Goal: Task Accomplishment & Management: Complete application form

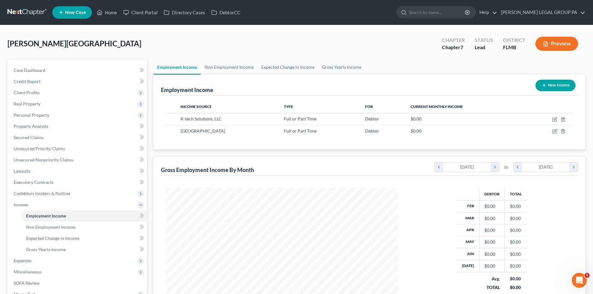
scroll to position [116, 245]
click at [21, 12] on link at bounding box center [27, 12] width 40 height 11
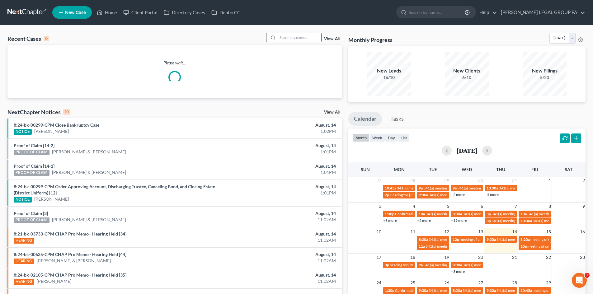
click at [292, 42] on input "search" at bounding box center [300, 37] width 44 height 9
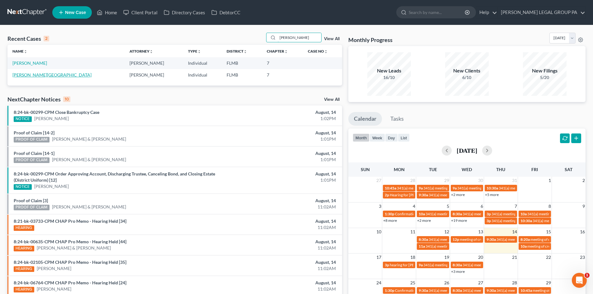
type input "kinney"
click at [28, 76] on link "[PERSON_NAME][GEOGRAPHIC_DATA]" at bounding box center [51, 74] width 79 height 5
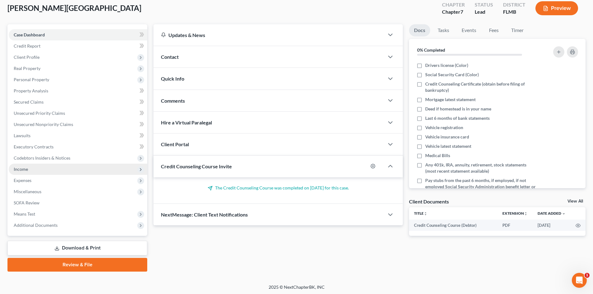
scroll to position [37, 0]
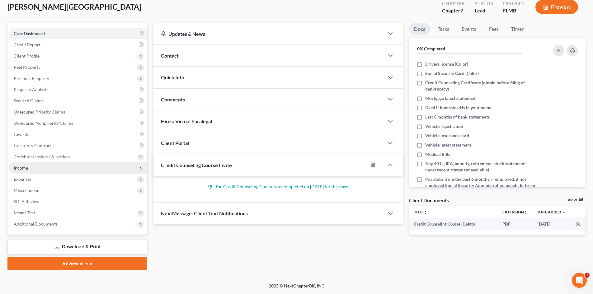
click at [31, 169] on span "Income" at bounding box center [78, 168] width 139 height 11
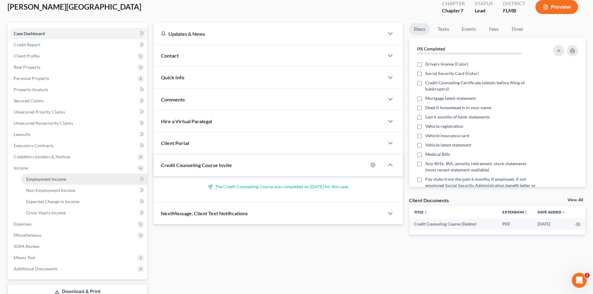
click at [56, 180] on span "Employment Income" at bounding box center [46, 179] width 40 height 5
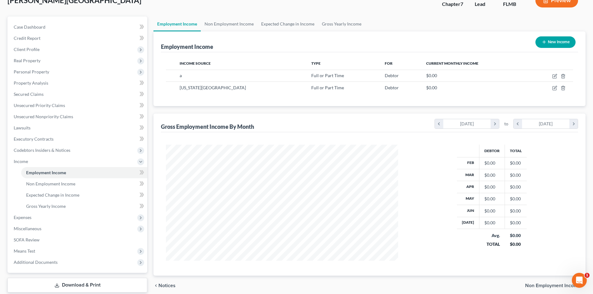
scroll to position [82, 0]
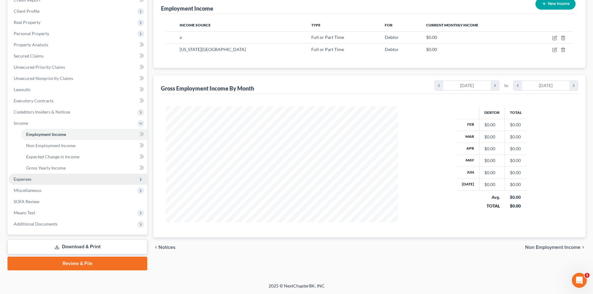
click at [25, 184] on span "Expenses" at bounding box center [78, 179] width 139 height 11
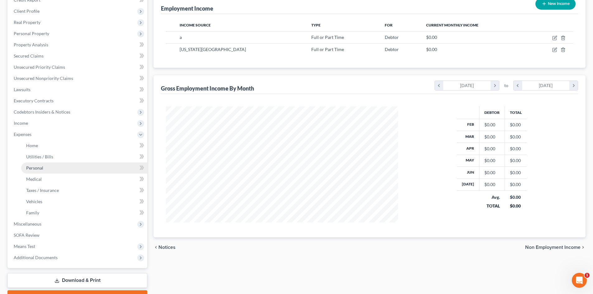
click at [48, 163] on link "Personal" at bounding box center [84, 168] width 126 height 11
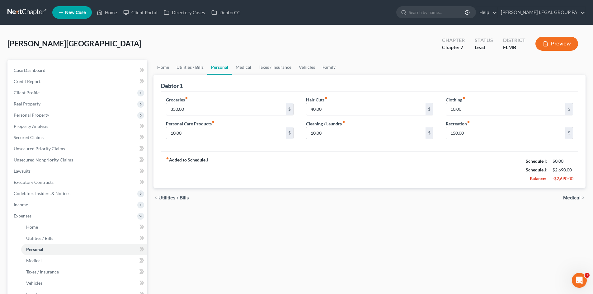
click at [22, 11] on link at bounding box center [27, 12] width 40 height 11
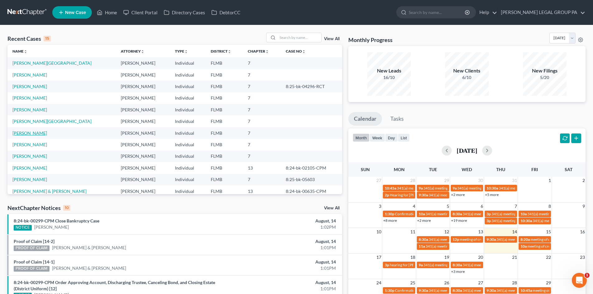
click at [37, 133] on link "[PERSON_NAME]" at bounding box center [29, 132] width 35 height 5
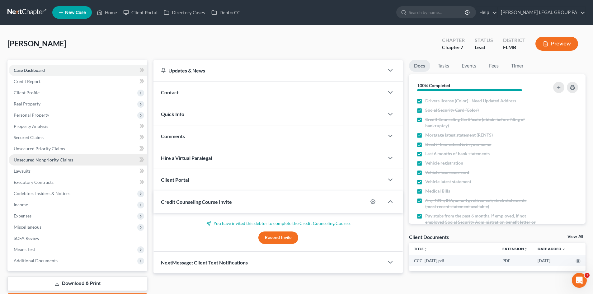
click at [37, 164] on link "Unsecured Nonpriority Claims" at bounding box center [78, 159] width 139 height 11
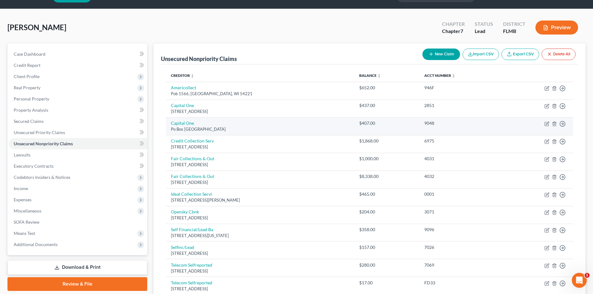
scroll to position [62, 0]
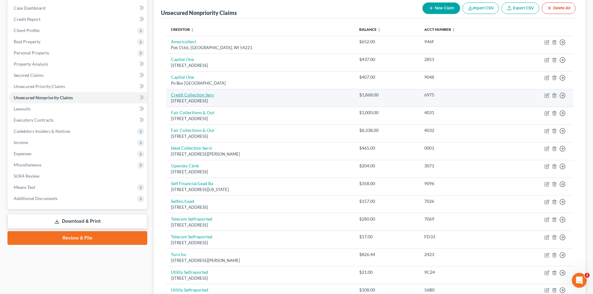
click at [208, 97] on link "Credit Collection Serv" at bounding box center [192, 94] width 43 height 5
select select "22"
select select "1"
select select "0"
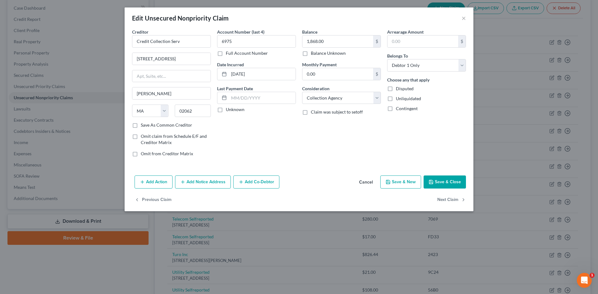
click at [447, 181] on button "Save & Close" at bounding box center [444, 182] width 42 height 13
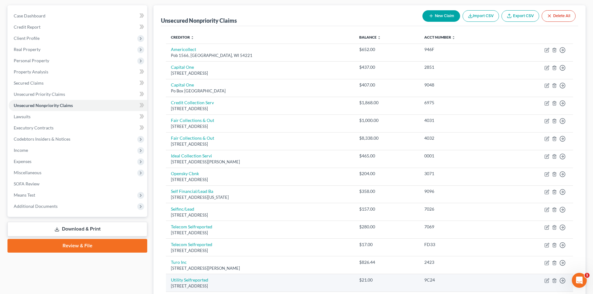
scroll to position [0, 0]
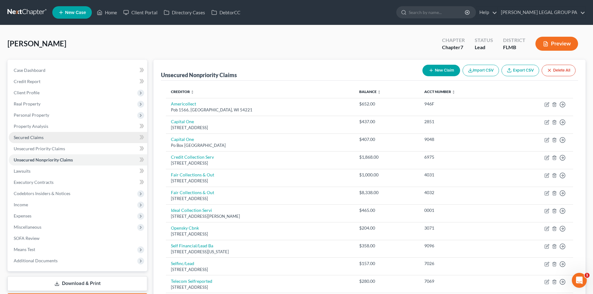
click at [55, 139] on link "Secured Claims" at bounding box center [78, 137] width 139 height 11
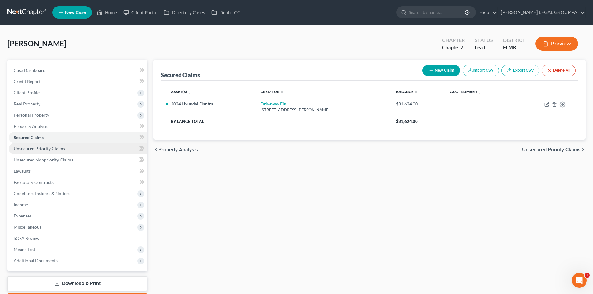
click at [60, 153] on link "Unsecured Priority Claims" at bounding box center [78, 148] width 139 height 11
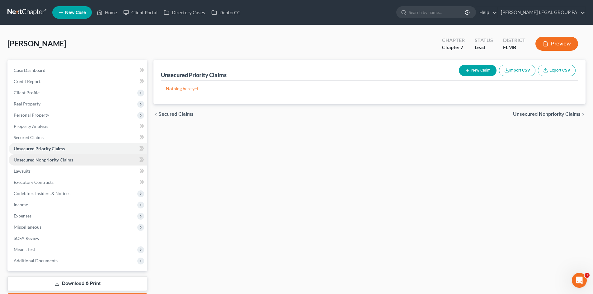
click at [64, 163] on link "Unsecured Nonpriority Claims" at bounding box center [78, 159] width 139 height 11
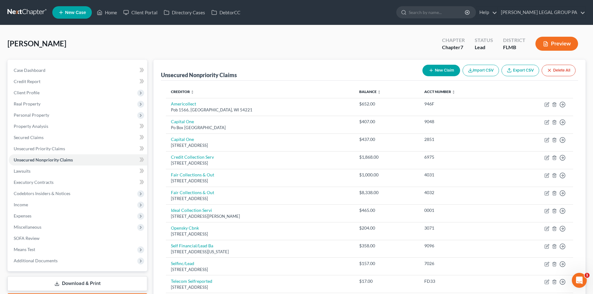
click at [442, 71] on button "New Claim" at bounding box center [441, 71] width 38 height 12
select select "0"
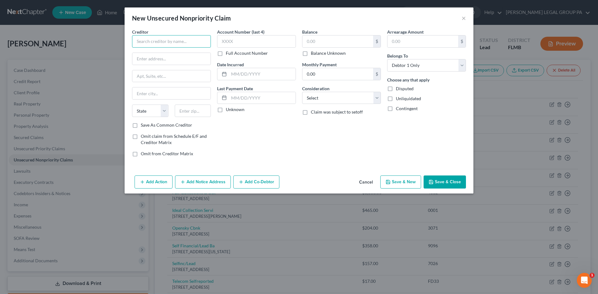
click at [153, 39] on input "text" at bounding box center [171, 41] width 79 height 12
drag, startPoint x: 200, startPoint y: 41, endPoint x: 117, endPoint y: 39, distance: 83.5
click at [117, 39] on div "New Unsecured Nonpriority Claim × Creditor * National Apartment Association Sta…" at bounding box center [299, 147] width 598 height 294
click at [266, 45] on input "text" at bounding box center [256, 41] width 79 height 12
drag, startPoint x: 161, startPoint y: 42, endPoint x: 80, endPoint y: 40, distance: 81.0
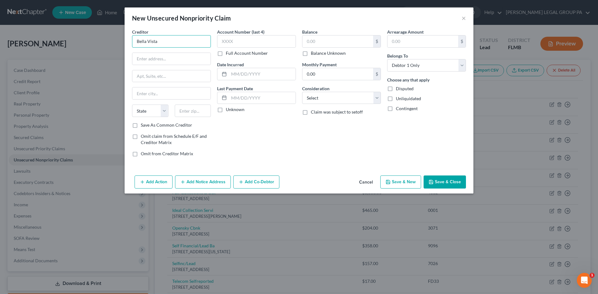
click at [74, 42] on div "New Unsecured Nonpriority Claim × Creditor * Bella Vista State AL AK AR AZ CA C…" at bounding box center [299, 147] width 598 height 294
type input "Park Road TT, LLC"
click at [150, 62] on input "text" at bounding box center [171, 59] width 78 height 12
paste input "2223 Village Park Rd Apt"
type input "2223 Village Park Rd"
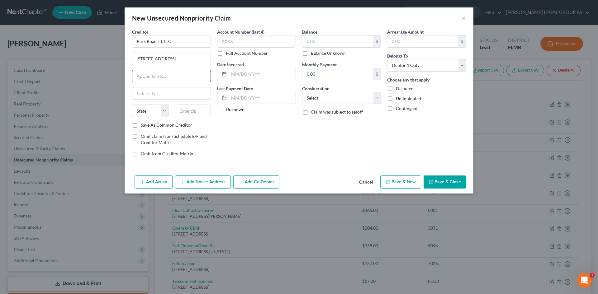
click at [189, 74] on input "text" at bounding box center [171, 76] width 78 height 12
type input "Apt 203"
click at [187, 111] on input "text" at bounding box center [193, 111] width 36 height 12
type input "33563"
click at [242, 127] on div "Account Number (last 4) Full Account Number Date Incurred Last Payment Date Unk…" at bounding box center [256, 95] width 85 height 133
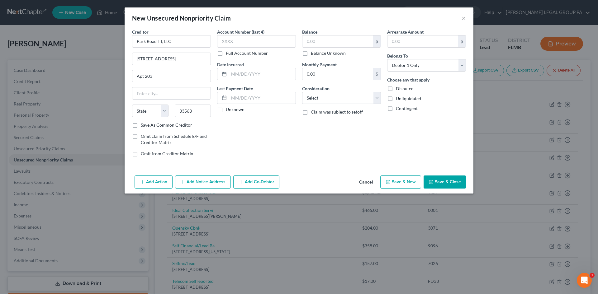
type input "Plant City"
select select "9"
click at [246, 43] on input "text" at bounding box center [256, 41] width 79 height 12
click at [328, 43] on input "text" at bounding box center [337, 41] width 71 height 12
paste input "5107.88"
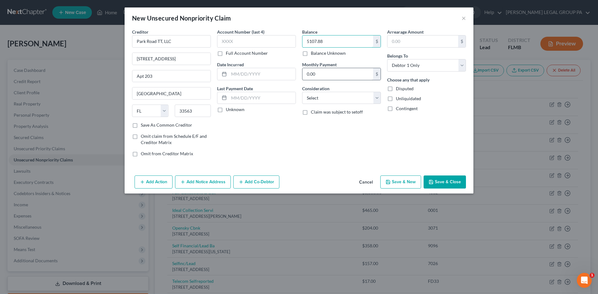
type input "5107.88"
click at [344, 73] on input "0.00" at bounding box center [337, 74] width 71 height 12
click at [356, 57] on div "Balance 5,107.88 $ Balance Unknown Balance Undetermined 5107.88 $ Balance Unkno…" at bounding box center [341, 95] width 85 height 133
click at [358, 97] on select "Select Cable / Satellite Services Collection Agency Credit Card Debt Debt Couns…" at bounding box center [341, 98] width 79 height 12
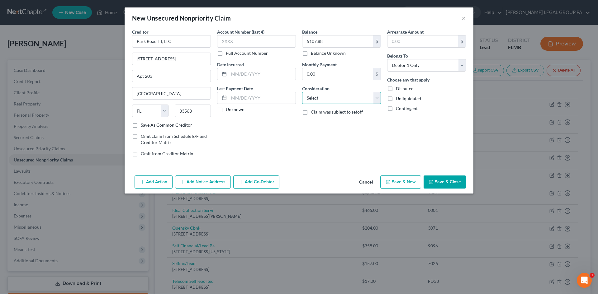
select select "14"
click at [302, 92] on select "Select Cable / Satellite Services Collection Agency Credit Card Debt Debt Couns…" at bounding box center [341, 98] width 79 height 12
click at [331, 122] on input "text" at bounding box center [341, 122] width 78 height 12
type input "Lease"
click at [163, 184] on button "Add Action" at bounding box center [153, 182] width 38 height 13
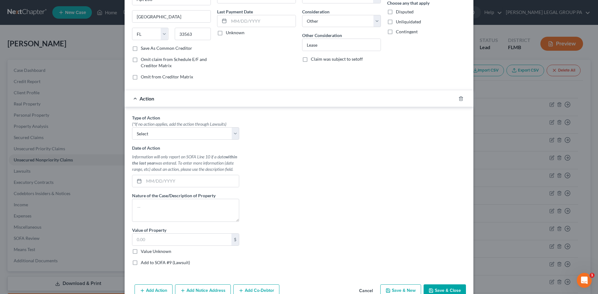
scroll to position [92, 0]
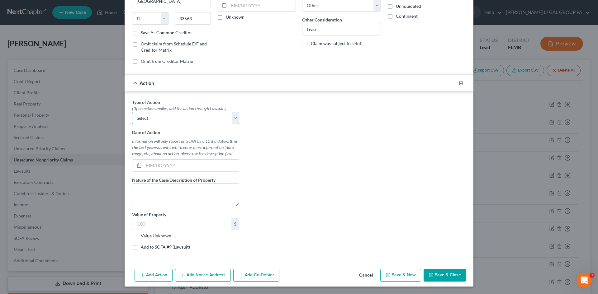
click at [184, 121] on select "Select Repossession Garnishment Foreclosure Personal Injury Attached, Seized, O…" at bounding box center [185, 118] width 107 height 12
select select "4"
click at [132, 112] on select "Select Repossession Garnishment Foreclosure Personal Injury Attached, Seized, O…" at bounding box center [185, 118] width 107 height 12
click at [185, 196] on textarea at bounding box center [185, 194] width 107 height 23
click at [458, 85] on icon "button" at bounding box center [460, 83] width 5 height 5
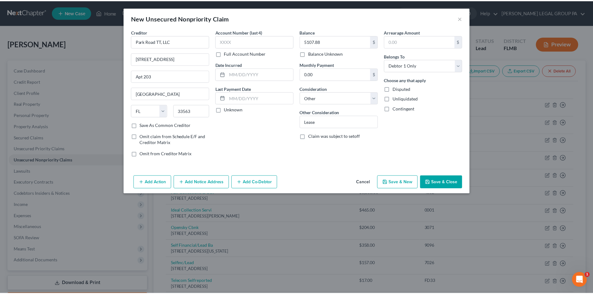
scroll to position [0, 0]
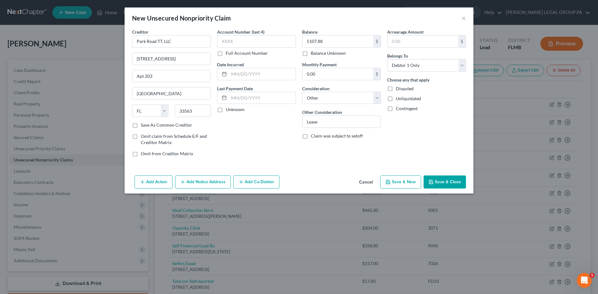
click at [446, 181] on button "Save & Close" at bounding box center [444, 182] width 42 height 13
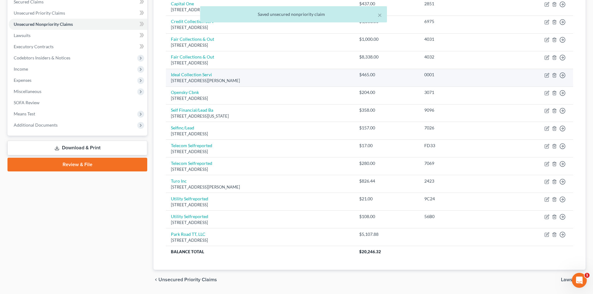
scroll to position [155, 0]
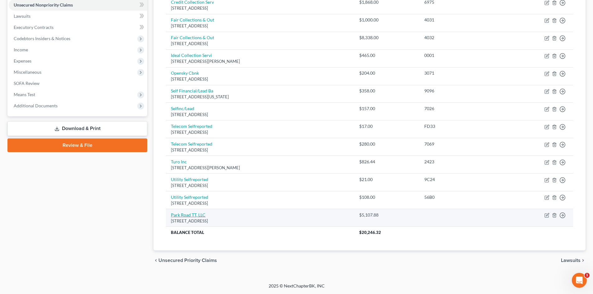
click at [197, 214] on link "Park Road TT, LLC" at bounding box center [188, 214] width 35 height 5
select select "9"
select select "14"
select select "0"
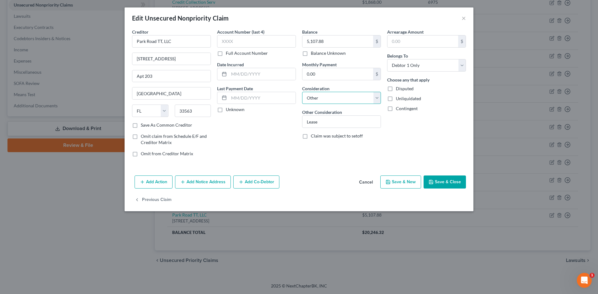
click at [375, 97] on select "Select Cable / Satellite Services Collection Agency Credit Card Debt Debt Couns…" at bounding box center [341, 98] width 79 height 12
click at [302, 92] on select "Select Cable / Satellite Services Collection Agency Credit Card Debt Debt Couns…" at bounding box center [341, 98] width 79 height 12
click at [329, 123] on input "Lease" at bounding box center [341, 122] width 78 height 12
type input "L"
type input "B"
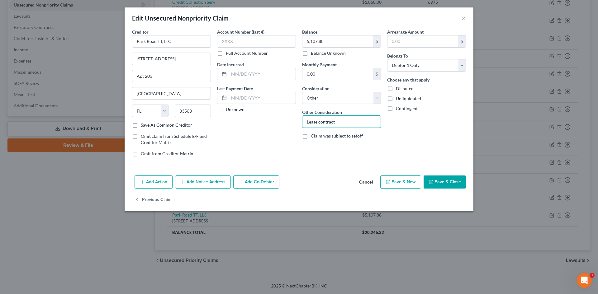
type input "Lease contract"
click at [442, 189] on div "Add Action Add Notice Address Add Co-Debtor Cancel Save & New Save & Close" at bounding box center [299, 183] width 349 height 21
click at [442, 184] on button "Save & Close" at bounding box center [444, 182] width 42 height 13
type input "0"
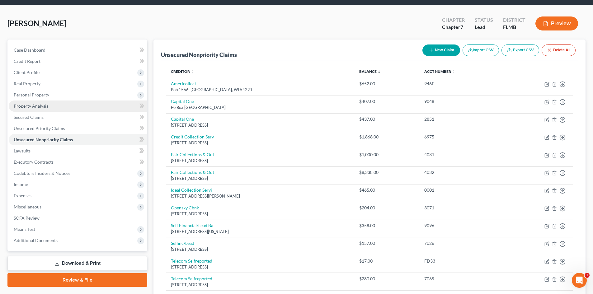
scroll to position [31, 0]
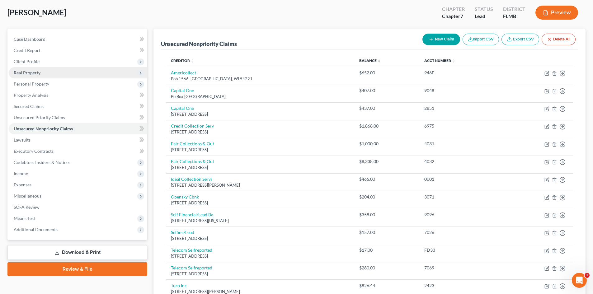
click at [39, 74] on span "Real Property" at bounding box center [27, 72] width 27 height 5
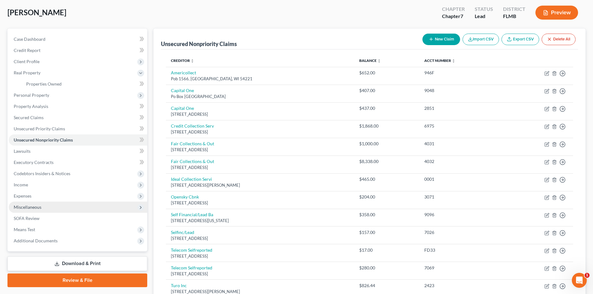
click at [40, 211] on span "Miscellaneous" at bounding box center [78, 207] width 139 height 11
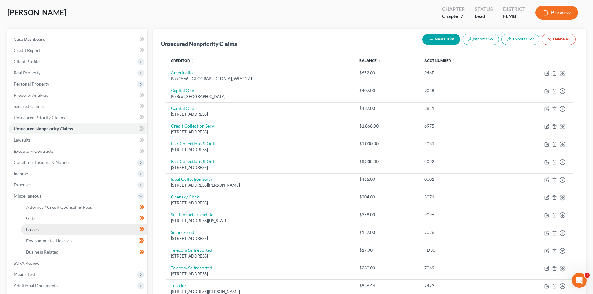
click at [47, 234] on link "Losses" at bounding box center [84, 229] width 126 height 11
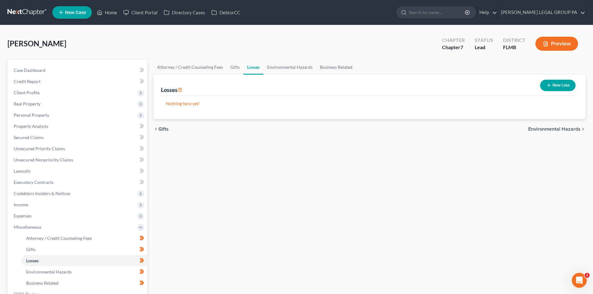
click at [553, 87] on button "New Loss" at bounding box center [557, 86] width 35 height 12
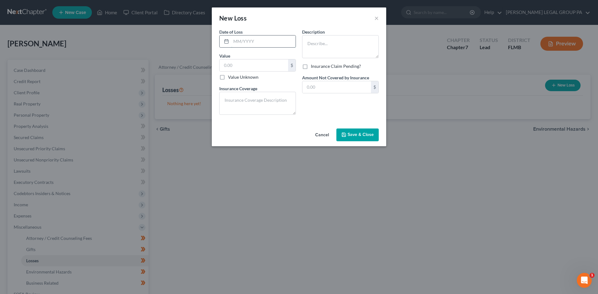
click at [272, 41] on input "text" at bounding box center [263, 41] width 64 height 12
click at [348, 45] on textarea at bounding box center [340, 46] width 77 height 23
click at [254, 68] on input "text" at bounding box center [253, 65] width 68 height 12
click at [332, 88] on input "text" at bounding box center [336, 87] width 68 height 12
click at [240, 64] on input "text" at bounding box center [253, 65] width 68 height 12
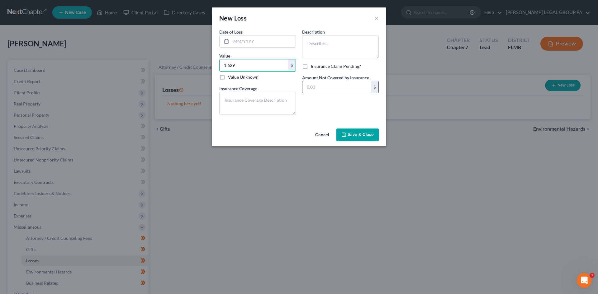
type input "1,629"
click at [340, 86] on input "text" at bounding box center [336, 87] width 68 height 12
type input "1,629"
click at [271, 34] on div "Date of Loss *" at bounding box center [257, 38] width 77 height 19
click at [272, 42] on input "text" at bounding box center [263, 41] width 64 height 12
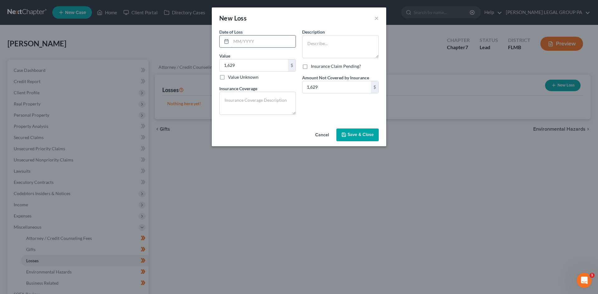
click at [274, 39] on input "text" at bounding box center [263, 41] width 64 height 12
click at [238, 40] on input "122024" at bounding box center [263, 41] width 64 height 12
type input "12/2024"
click at [322, 47] on textarea at bounding box center [340, 46] width 77 height 23
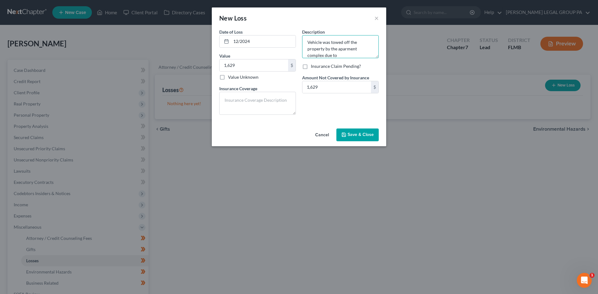
click at [347, 48] on textarea "Vehicle was towed off the property by the aparment complex due to" at bounding box center [340, 46] width 77 height 23
click at [344, 53] on textarea "Vehicle was towed off the property by the apartment complex due to" at bounding box center [340, 46] width 77 height 23
click at [314, 55] on textarea "Vehicle was towed off the property by the apartment complex due to an expired t…" at bounding box center [340, 46] width 77 height 23
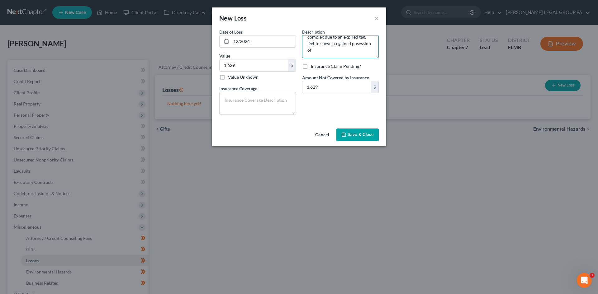
drag, startPoint x: 337, startPoint y: 55, endPoint x: 313, endPoint y: 54, distance: 24.4
click at [313, 54] on textarea "Vehicle was towed off the property by the apartment complex due to an expired t…" at bounding box center [340, 46] width 77 height 23
click at [334, 52] on textarea "Vehicle was towed off the property by the apartment complex due to an expired t…" at bounding box center [340, 46] width 77 height 23
type textarea "Vehicle was towed off the property by the apartment complex due to an expired t…"
click at [363, 133] on span "Save & Close" at bounding box center [360, 134] width 26 height 5
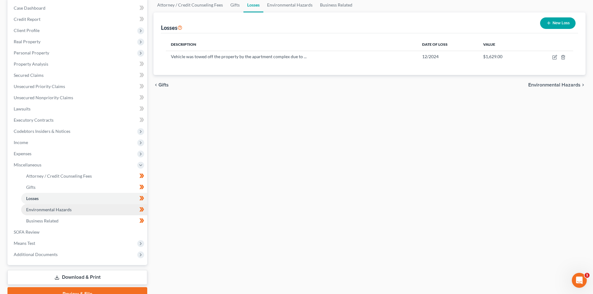
click at [64, 212] on span "Environmental Hazards" at bounding box center [48, 209] width 45 height 5
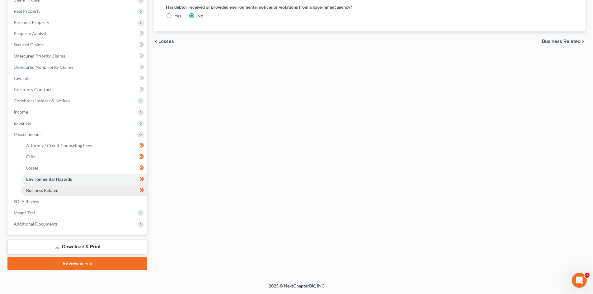
click at [41, 190] on span "Business Related" at bounding box center [42, 190] width 32 height 5
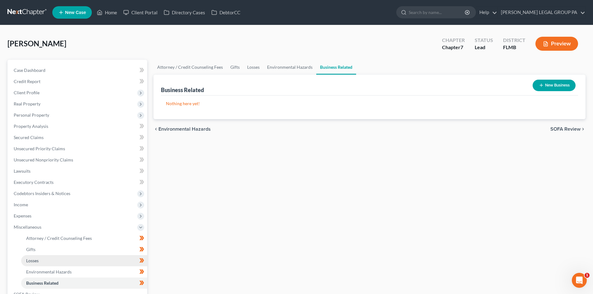
click at [40, 258] on link "Losses" at bounding box center [84, 260] width 126 height 11
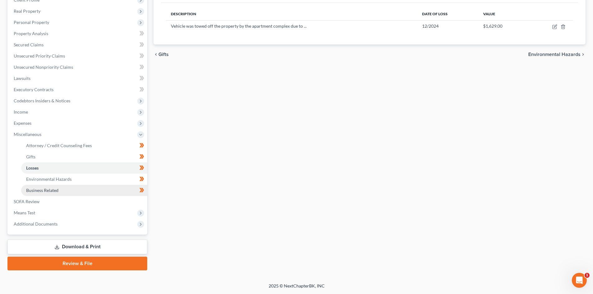
click at [43, 191] on span "Business Related" at bounding box center [42, 190] width 32 height 5
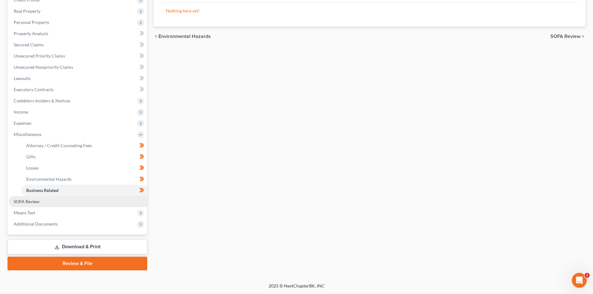
click at [35, 204] on span "SOFA Review" at bounding box center [27, 201] width 26 height 5
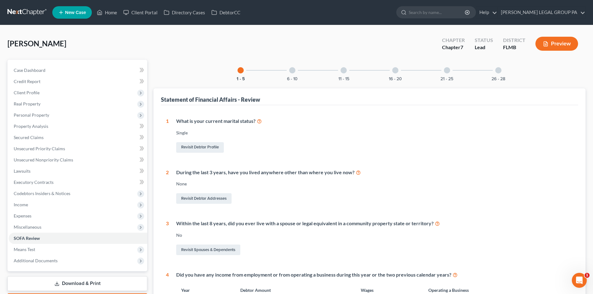
scroll to position [156, 0]
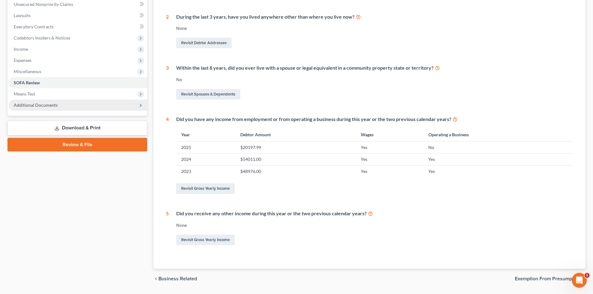
click at [38, 102] on span "Additional Documents" at bounding box center [36, 104] width 44 height 5
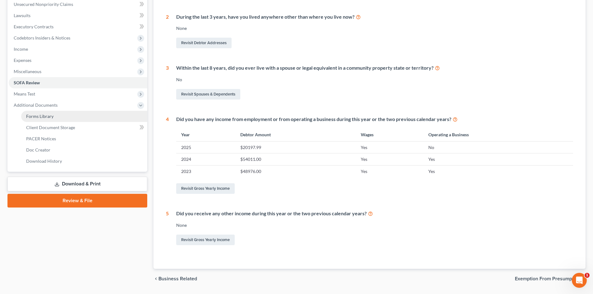
click at [48, 114] on span "Forms Library" at bounding box center [39, 116] width 27 height 5
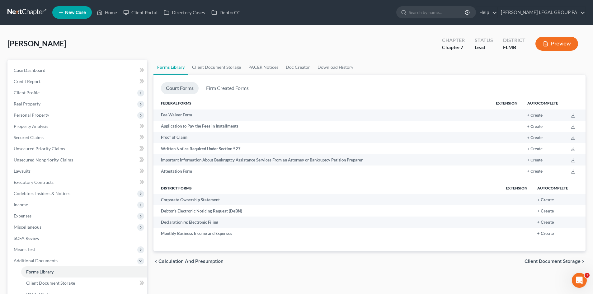
click at [36, 10] on link at bounding box center [27, 12] width 40 height 11
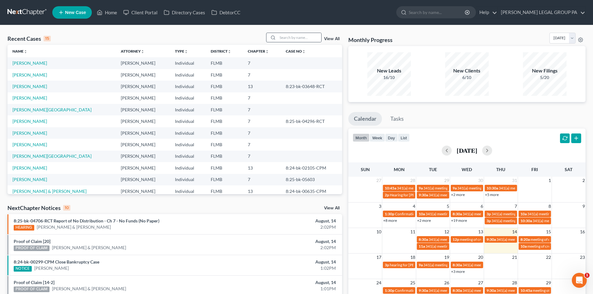
click at [301, 42] on div at bounding box center [293, 38] width 55 height 10
click at [299, 39] on input "search" at bounding box center [300, 37] width 44 height 9
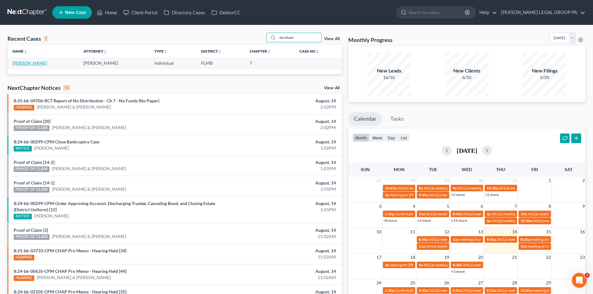
type input "farnham"
click at [33, 65] on link "[PERSON_NAME]" at bounding box center [29, 62] width 35 height 5
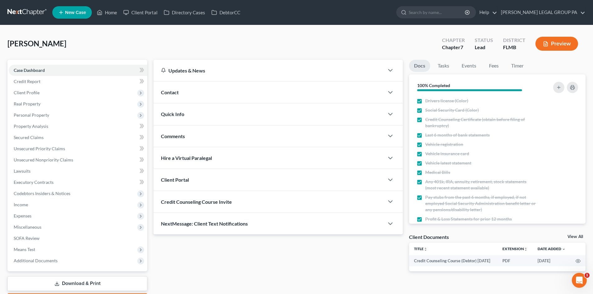
click at [33, 11] on link at bounding box center [27, 12] width 40 height 11
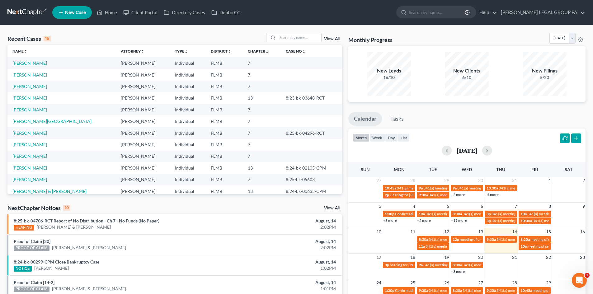
click at [31, 60] on link "[PERSON_NAME]" at bounding box center [29, 62] width 35 height 5
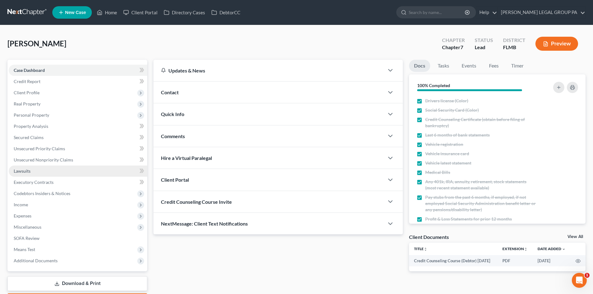
click at [39, 173] on link "Lawsuits" at bounding box center [78, 171] width 139 height 11
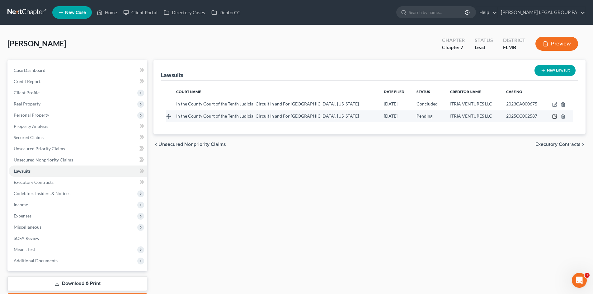
click at [554, 117] on icon "button" at bounding box center [554, 116] width 5 height 5
select select "9"
select select "0"
select select "4"
select select "35"
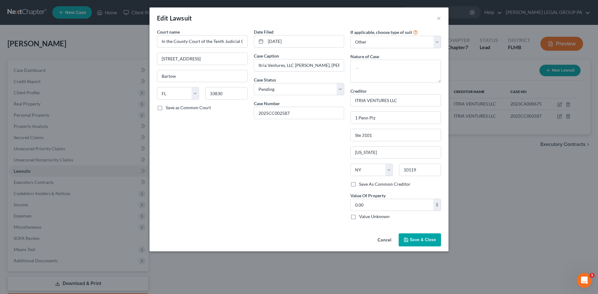
click at [420, 241] on span "Save & Close" at bounding box center [423, 239] width 26 height 5
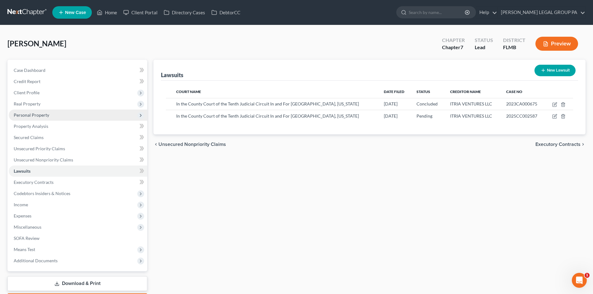
click at [50, 115] on span "Personal Property" at bounding box center [78, 115] width 139 height 11
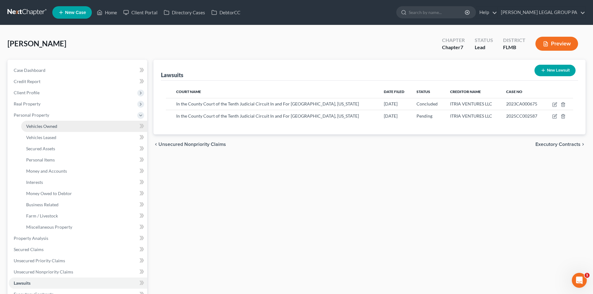
click at [55, 124] on span "Vehicles Owned" at bounding box center [41, 126] width 31 height 5
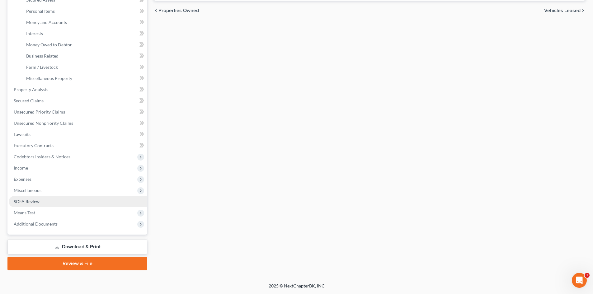
click at [43, 205] on link "SOFA Review" at bounding box center [78, 201] width 139 height 11
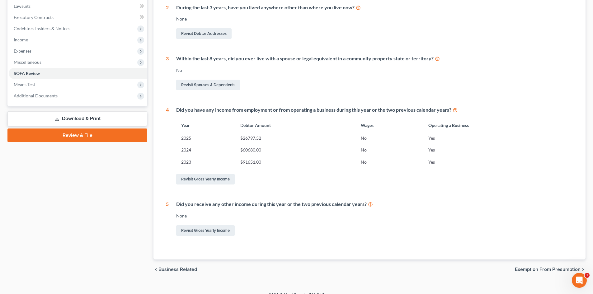
scroll to position [174, 0]
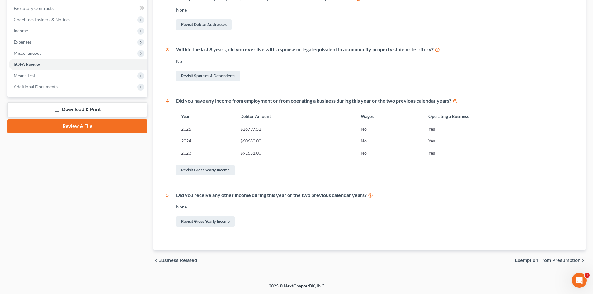
click at [544, 260] on span "Exemption from Presumption" at bounding box center [548, 260] width 66 height 5
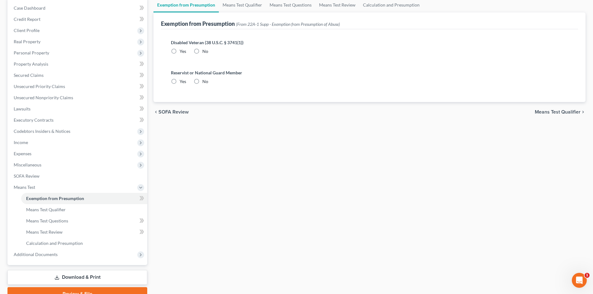
click at [175, 111] on span "SOFA Review" at bounding box center [173, 112] width 30 height 5
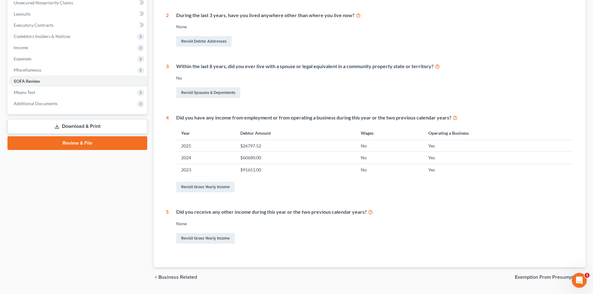
scroll to position [174, 0]
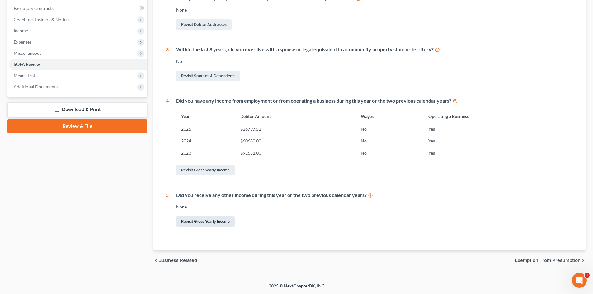
click at [198, 224] on link "Revisit Gross Yearly Income" at bounding box center [205, 221] width 59 height 11
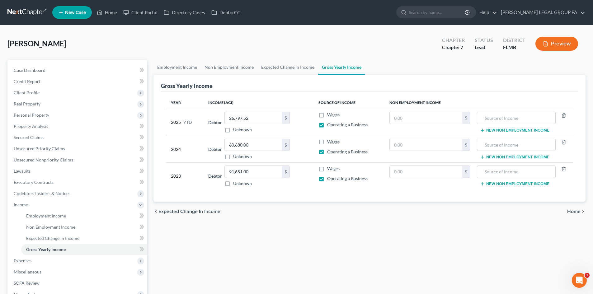
click at [34, 16] on link at bounding box center [27, 12] width 40 height 11
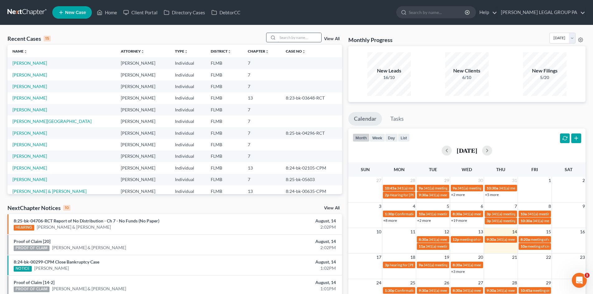
click at [297, 40] on input "search" at bounding box center [300, 37] width 44 height 9
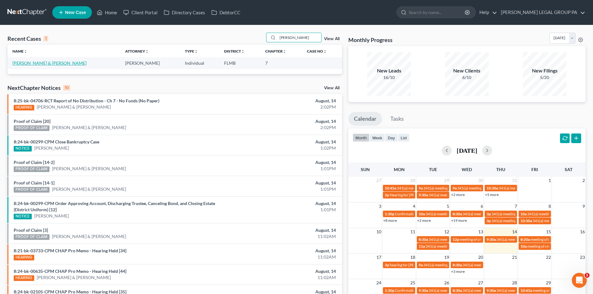
type input "ted"
click at [47, 64] on link "[PERSON_NAME] & [PERSON_NAME]" at bounding box center [49, 62] width 74 height 5
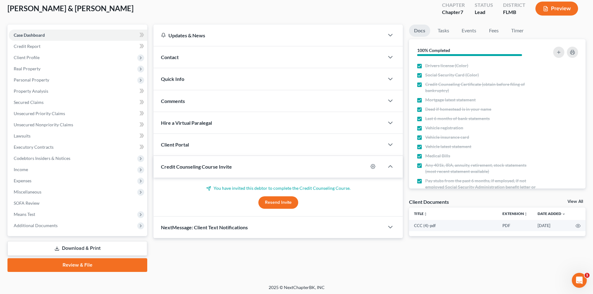
scroll to position [37, 0]
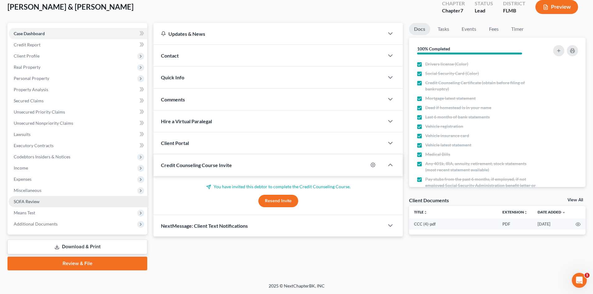
click at [43, 200] on link "SOFA Review" at bounding box center [78, 201] width 139 height 11
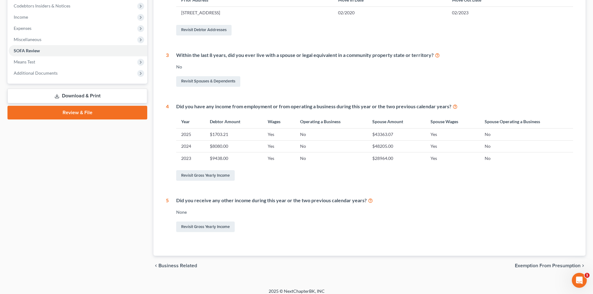
scroll to position [68, 0]
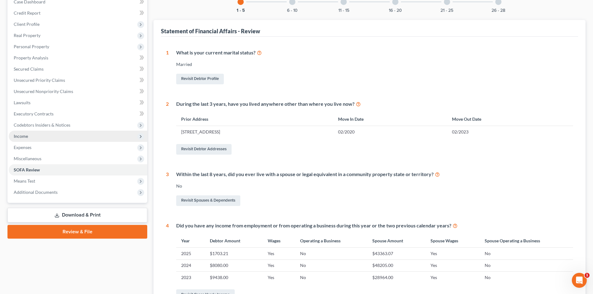
click at [32, 138] on span "Income" at bounding box center [78, 136] width 139 height 11
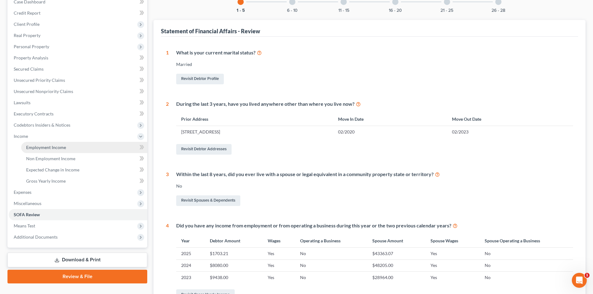
click at [36, 145] on span "Employment Income" at bounding box center [46, 147] width 40 height 5
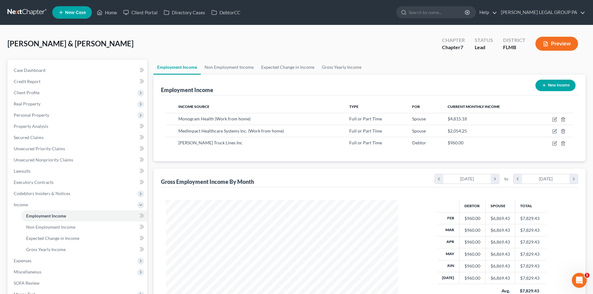
scroll to position [116, 245]
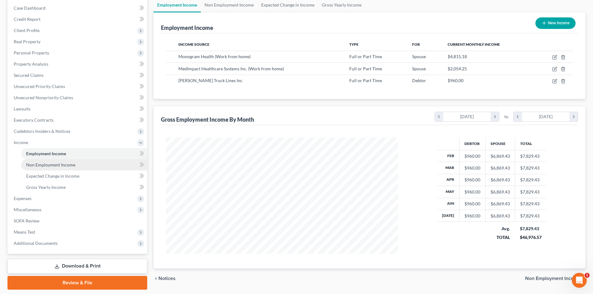
click at [69, 167] on span "Non Employment Income" at bounding box center [50, 164] width 49 height 5
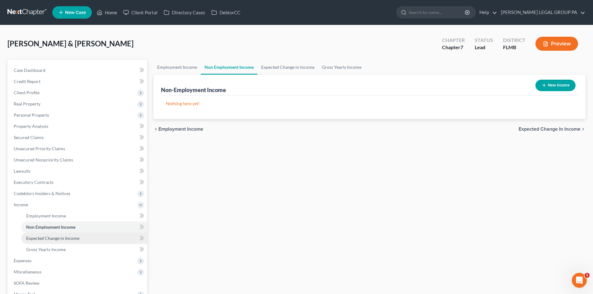
click at [51, 236] on span "Expected Change in Income" at bounding box center [52, 238] width 53 height 5
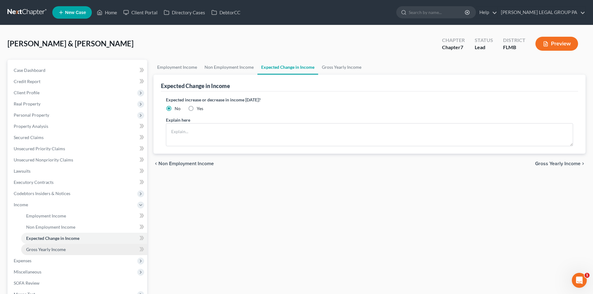
click at [60, 248] on span "Gross Yearly Income" at bounding box center [46, 249] width 40 height 5
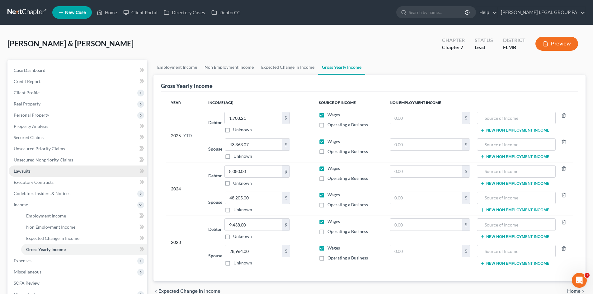
click at [37, 173] on link "Lawsuits" at bounding box center [78, 171] width 139 height 11
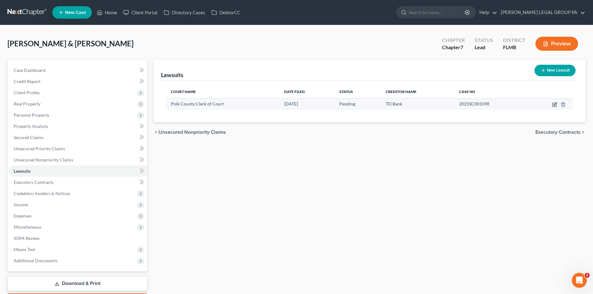
click at [555, 104] on icon "button" at bounding box center [554, 104] width 5 height 5
select select "9"
select select "0"
select select "4"
select select "42"
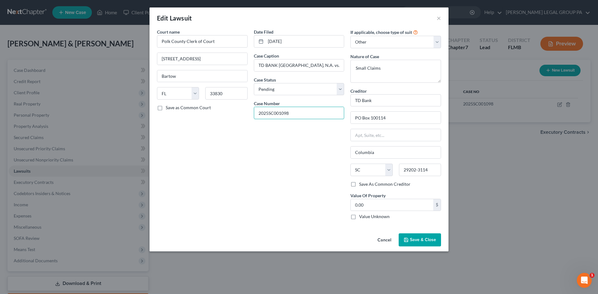
drag, startPoint x: 299, startPoint y: 114, endPoint x: 252, endPoint y: 113, distance: 47.0
click at [252, 113] on div "Date Filed 01/29/2025 Case Caption TD BANK USA, N.A. vs. TEDFORD, ASHLEY Case S…" at bounding box center [299, 127] width 97 height 196
click at [432, 238] on span "Save & Close" at bounding box center [423, 239] width 26 height 5
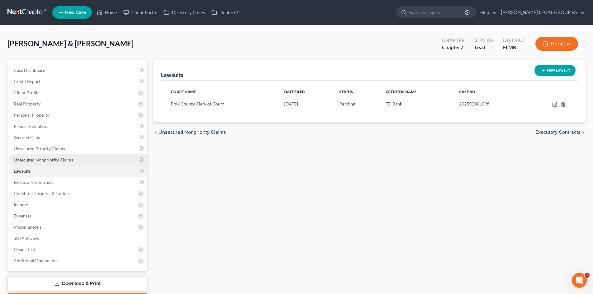
click at [43, 160] on span "Unsecured Nonpriority Claims" at bounding box center [43, 159] width 59 height 5
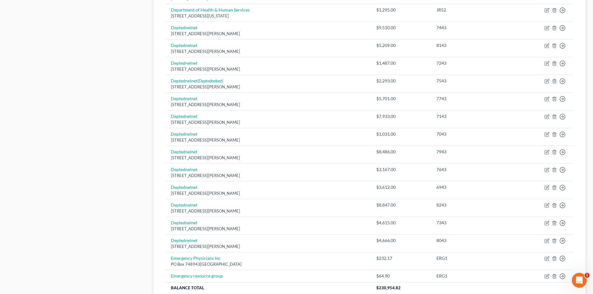
scroll to position [419, 0]
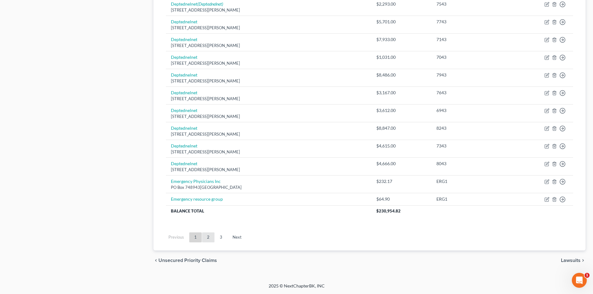
click at [204, 238] on link "2" at bounding box center [208, 238] width 12 height 10
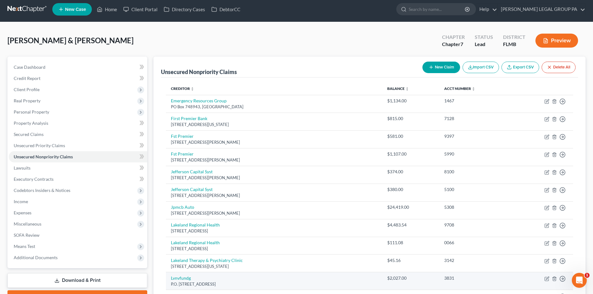
scroll to position [0, 0]
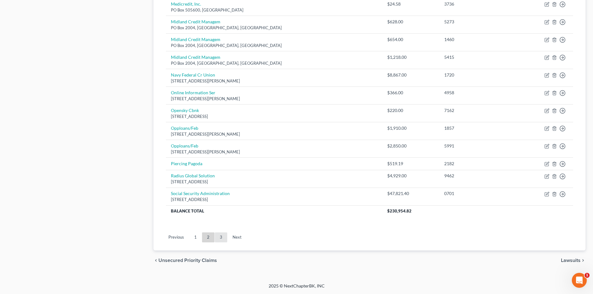
click at [219, 236] on link "3" at bounding box center [221, 238] width 12 height 10
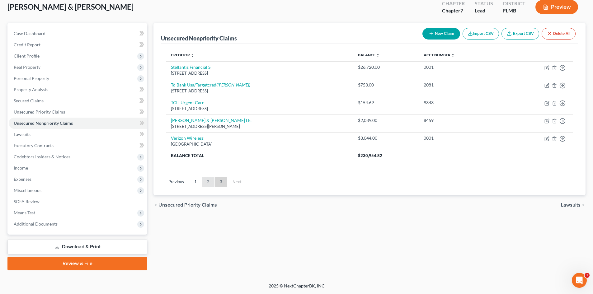
click at [206, 181] on link "2" at bounding box center [208, 182] width 12 height 10
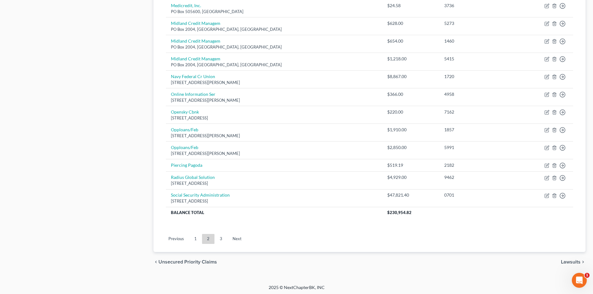
scroll to position [419, 0]
click at [196, 237] on link "1" at bounding box center [195, 238] width 12 height 10
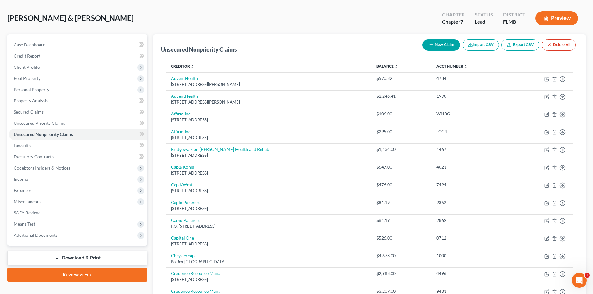
scroll to position [0, 0]
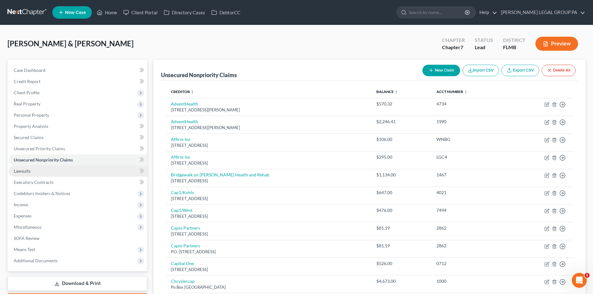
click at [36, 169] on link "Lawsuits" at bounding box center [78, 171] width 139 height 11
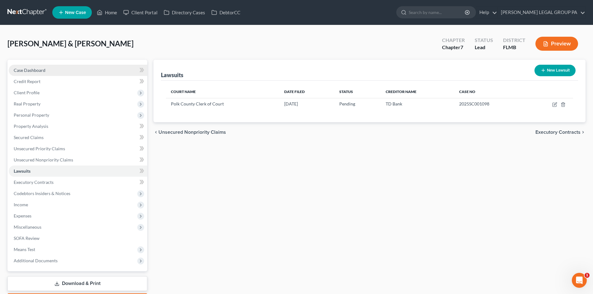
click at [33, 73] on link "Case Dashboard" at bounding box center [78, 70] width 139 height 11
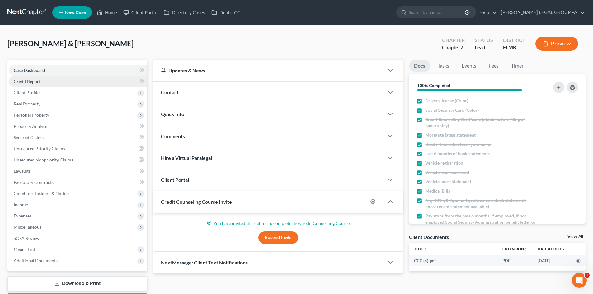
click at [35, 79] on span "Credit Report" at bounding box center [27, 81] width 27 height 5
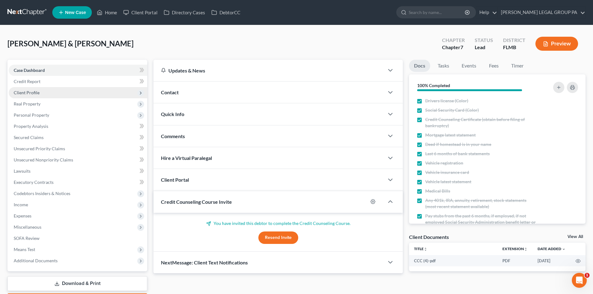
click at [36, 95] on span "Client Profile" at bounding box center [27, 92] width 26 height 5
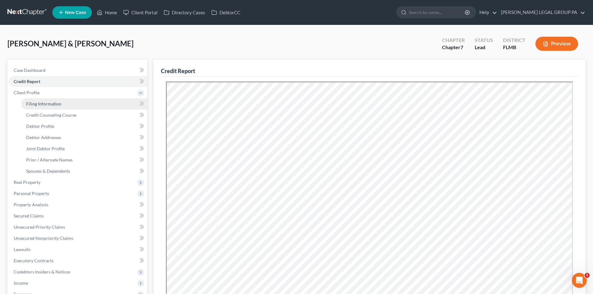
click at [38, 106] on link "Filing Information" at bounding box center [84, 103] width 126 height 11
select select "1"
select select "0"
select select "9"
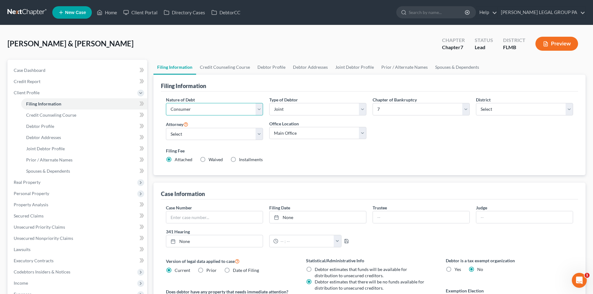
click at [196, 106] on select "Select Business Consumer Other" at bounding box center [214, 109] width 97 height 12
select select "2"
click at [166, 103] on select "Select Business Consumer Other" at bounding box center [214, 109] width 97 height 12
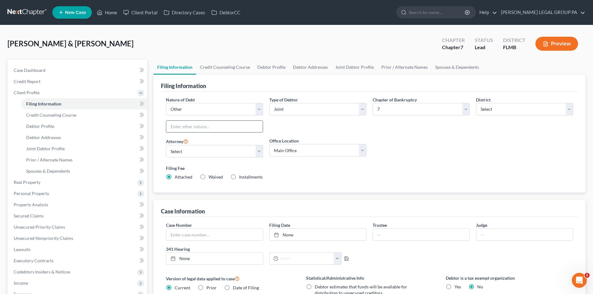
click at [191, 128] on input "text" at bounding box center [214, 127] width 97 height 12
click at [191, 111] on select "Select Business Consumer Other" at bounding box center [214, 109] width 97 height 12
click at [156, 111] on div "Filing Information Nature of Debt Select Business Consumer Other Nature of Busi…" at bounding box center [369, 134] width 432 height 118
click at [187, 124] on input "text" at bounding box center [214, 127] width 97 height 12
click at [320, 135] on div "Type of Debtor Select Individual Joint" at bounding box center [317, 117] width 103 height 41
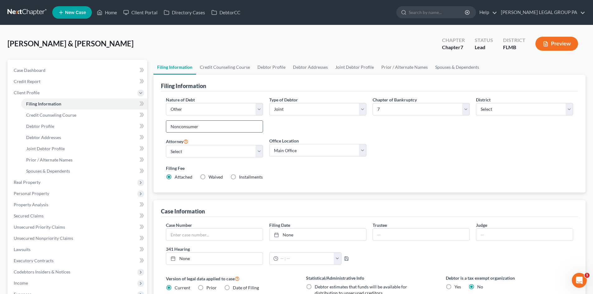
click at [221, 128] on input "Nonconsumer" at bounding box center [214, 127] width 97 height 12
click at [185, 125] on input "Nonconsumer" at bounding box center [214, 127] width 97 height 12
click at [206, 127] on input "Nonconsumer" at bounding box center [214, 127] width 97 height 12
click at [283, 122] on div "Type of Debtor Select Individual Joint" at bounding box center [317, 117] width 103 height 41
click at [198, 124] on input "Nonconsumer" at bounding box center [214, 127] width 97 height 12
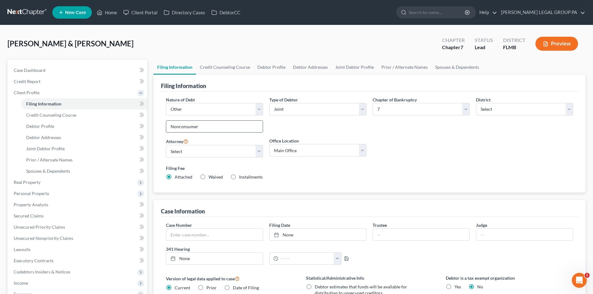
click at [186, 126] on input "Nonconsumer" at bounding box center [214, 127] width 97 height 12
click at [205, 106] on select "Select Business Consumer Other" at bounding box center [214, 109] width 97 height 12
click at [166, 103] on select "Select Business Consumer Other" at bounding box center [214, 109] width 97 height 12
click at [270, 126] on div "Type of Debtor Select Individual Joint" at bounding box center [317, 117] width 103 height 41
click at [179, 126] on input "Nonconsumer" at bounding box center [214, 127] width 97 height 12
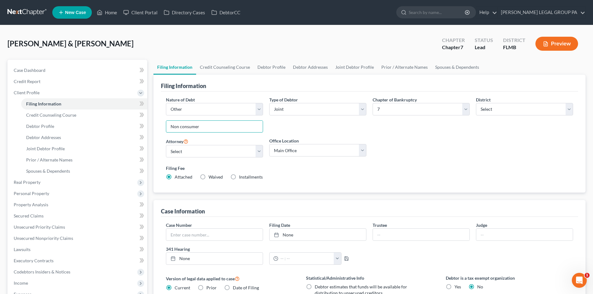
type input "Non consumer"
click at [267, 126] on div "Type of Debtor Select Individual Joint" at bounding box center [317, 117] width 103 height 41
click at [161, 131] on div "Nature of Debt Select Business Consumer Other Nature of Business Select Clearin…" at bounding box center [369, 142] width 417 height 101
click at [50, 114] on span "Credit Counseling Course" at bounding box center [51, 114] width 50 height 5
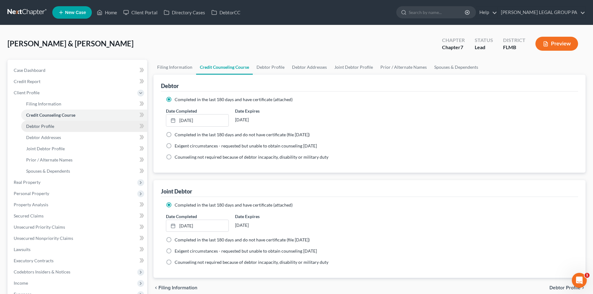
click at [47, 125] on span "Debtor Profile" at bounding box center [40, 126] width 28 height 5
select select "1"
select select "5"
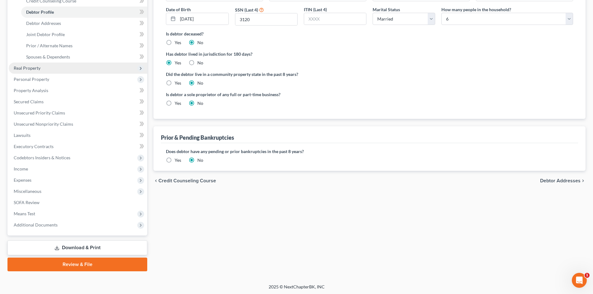
scroll to position [115, 0]
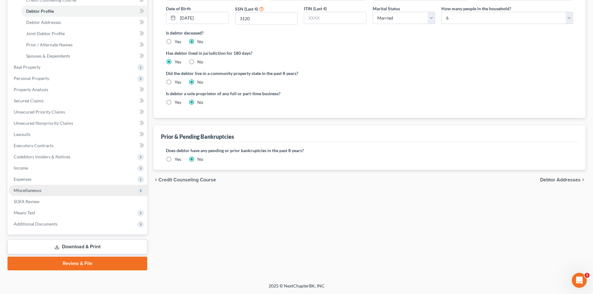
click at [43, 190] on span "Miscellaneous" at bounding box center [78, 190] width 139 height 11
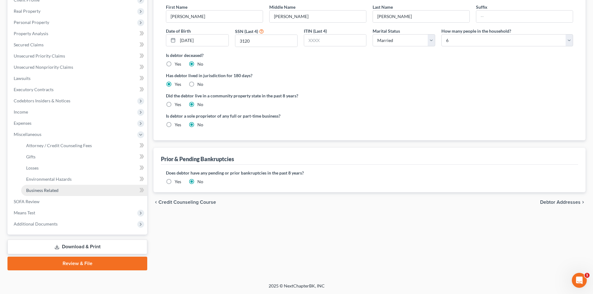
scroll to position [93, 0]
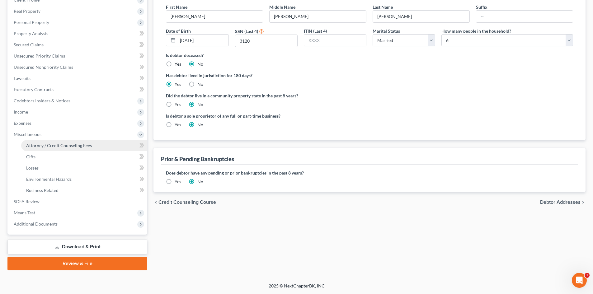
click at [46, 144] on span "Attorney / Credit Counseling Fees" at bounding box center [59, 145] width 66 height 5
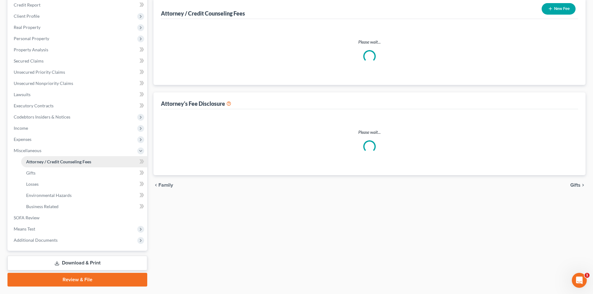
scroll to position [12, 0]
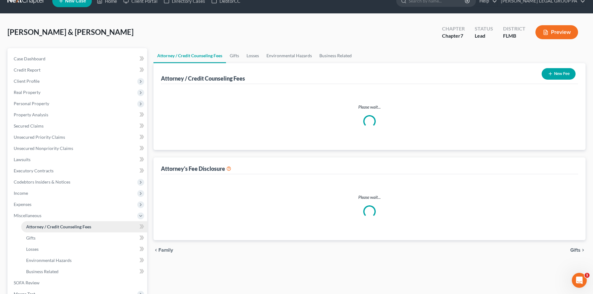
select select "0"
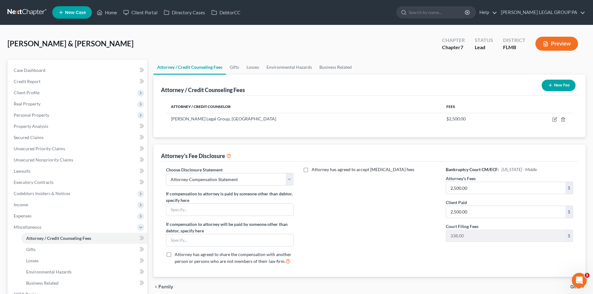
scroll to position [93, 0]
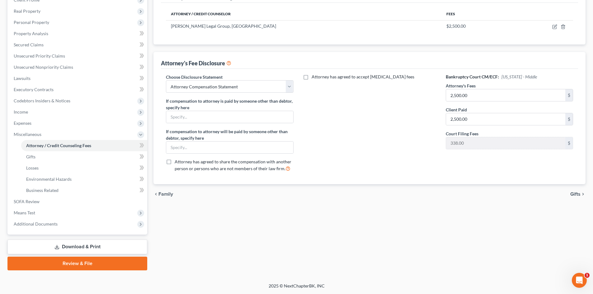
click at [20, 159] on ul "Attorney / Credit Counseling Fees Attorney / Bankruptcy Fees Gifts Losses" at bounding box center [78, 168] width 139 height 56
click at [48, 158] on link "Gifts" at bounding box center [84, 156] width 126 height 11
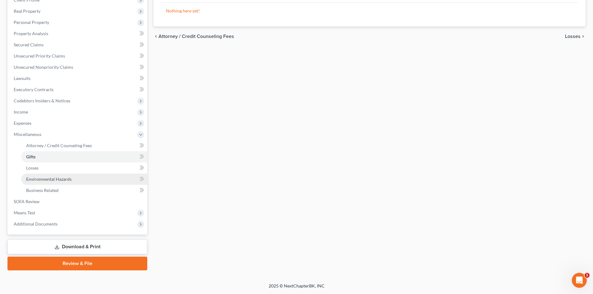
click at [59, 179] on span "Environmental Hazards" at bounding box center [48, 179] width 45 height 5
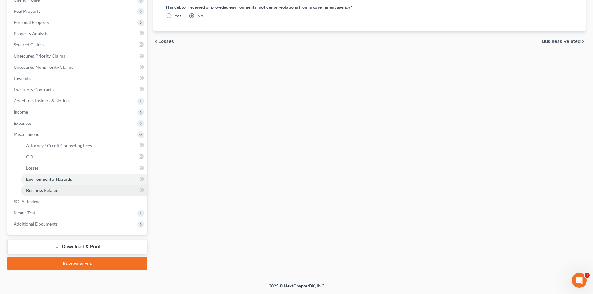
click at [57, 190] on span "Business Related" at bounding box center [42, 190] width 32 height 5
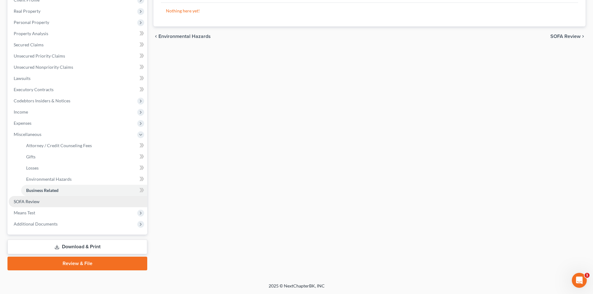
click at [47, 205] on link "SOFA Review" at bounding box center [78, 201] width 139 height 11
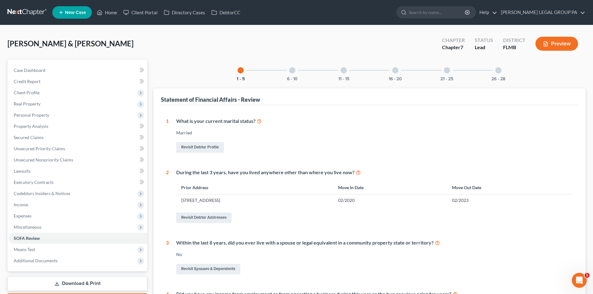
click at [291, 71] on div at bounding box center [292, 70] width 6 height 6
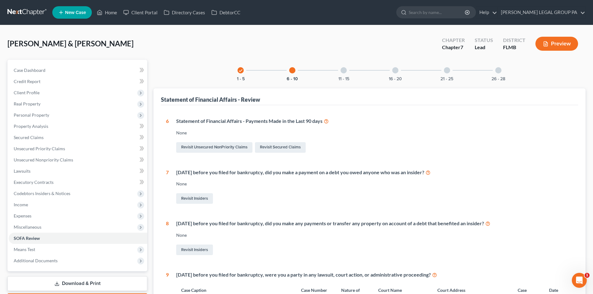
click at [14, 15] on link at bounding box center [27, 12] width 40 height 11
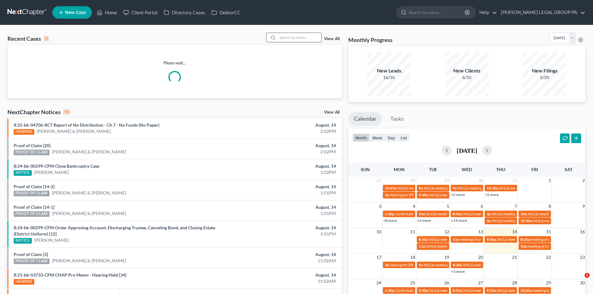
click at [293, 39] on input "search" at bounding box center [300, 37] width 44 height 9
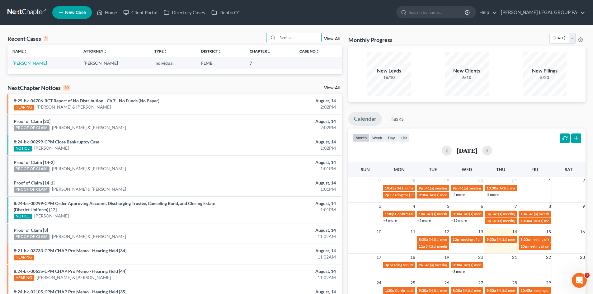
type input "farnham"
click at [28, 63] on link "[PERSON_NAME]" at bounding box center [29, 62] width 35 height 5
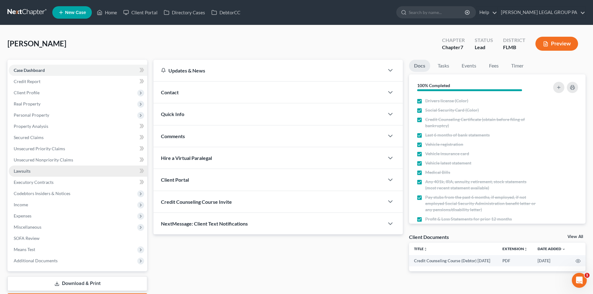
click at [36, 173] on link "Lawsuits" at bounding box center [78, 171] width 139 height 11
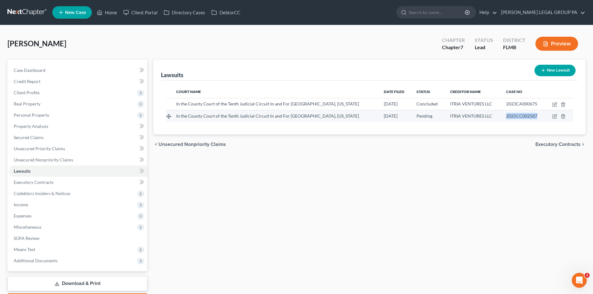
drag, startPoint x: 537, startPoint y: 115, endPoint x: 500, endPoint y: 116, distance: 37.1
click at [506, 116] on div "2025CC002587" at bounding box center [523, 116] width 34 height 6
copy span "2025CC002587"
click at [38, 163] on link "Unsecured Nonpriority Claims" at bounding box center [78, 159] width 139 height 11
